Goal: Find specific page/section: Find specific page/section

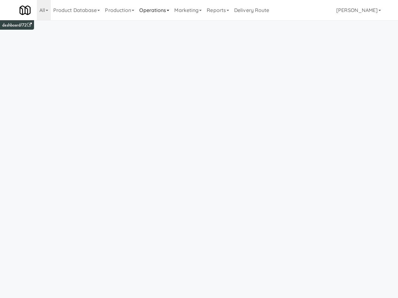
drag, startPoint x: 153, startPoint y: 9, endPoint x: 152, endPoint y: 18, distance: 8.6
click at [153, 9] on link "Operations" at bounding box center [154, 10] width 35 height 20
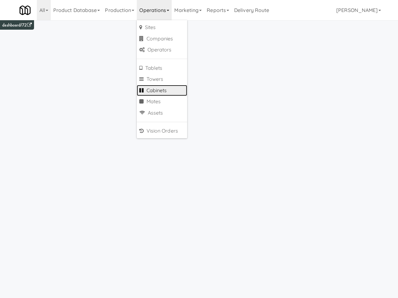
click at [170, 88] on link "Cabinets" at bounding box center [162, 90] width 50 height 11
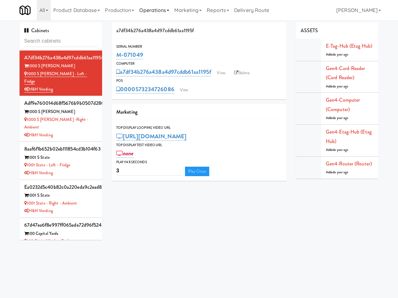
click at [151, 11] on link "Operations" at bounding box center [154, 10] width 35 height 20
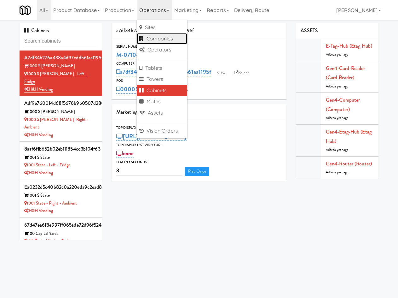
click at [176, 37] on link "Companies" at bounding box center [162, 38] width 50 height 11
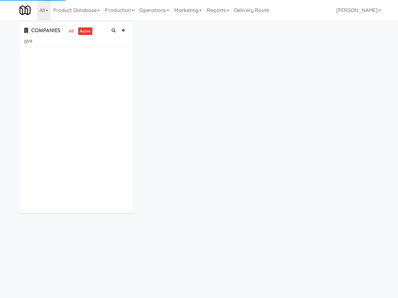
type input "gva"
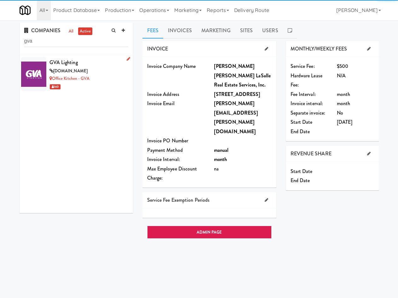
click at [102, 61] on div "GVA Lighting" at bounding box center [89, 62] width 79 height 9
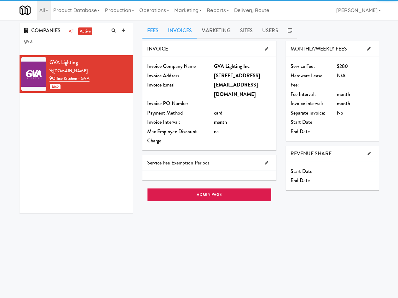
click at [187, 34] on link "Invoices" at bounding box center [179, 31] width 33 height 16
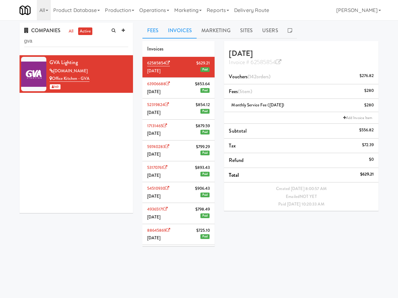
click at [157, 33] on link "Fees" at bounding box center [153, 31] width 21 height 16
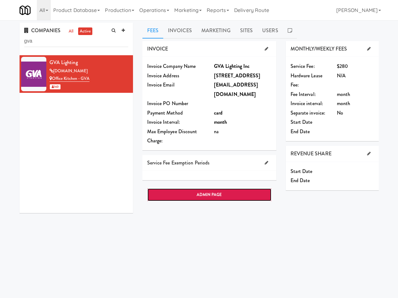
click at [183, 198] on link "ADMIN PAGE" at bounding box center [209, 194] width 125 height 13
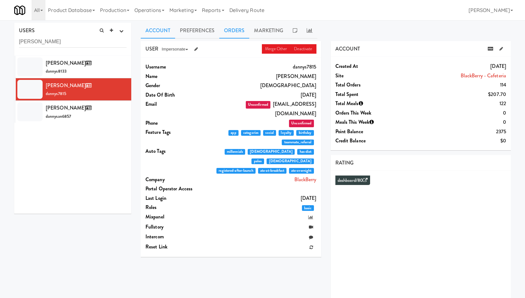
click at [238, 30] on link "Orders" at bounding box center [234, 31] width 30 height 16
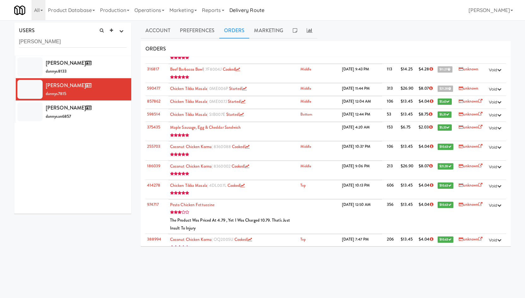
scroll to position [2429, 0]
